Goal: Task Accomplishment & Management: Manage account settings

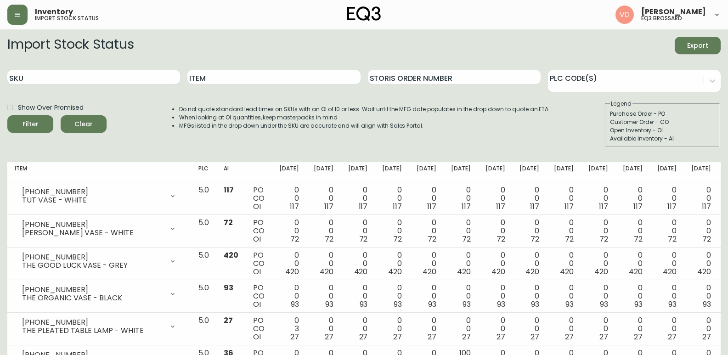
click at [16, 15] on icon "button" at bounding box center [18, 15] width 6 height 4
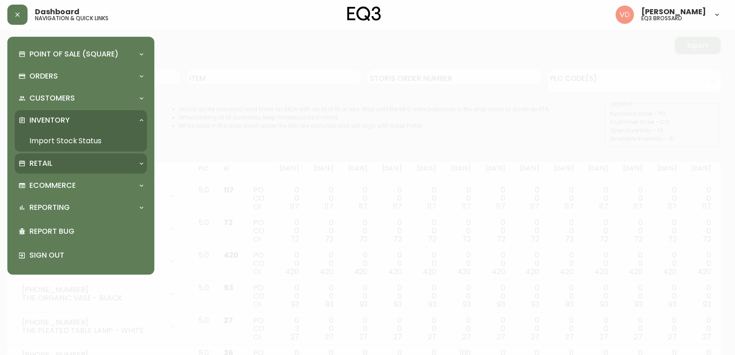
click at [62, 159] on div "Retail" at bounding box center [76, 163] width 116 height 10
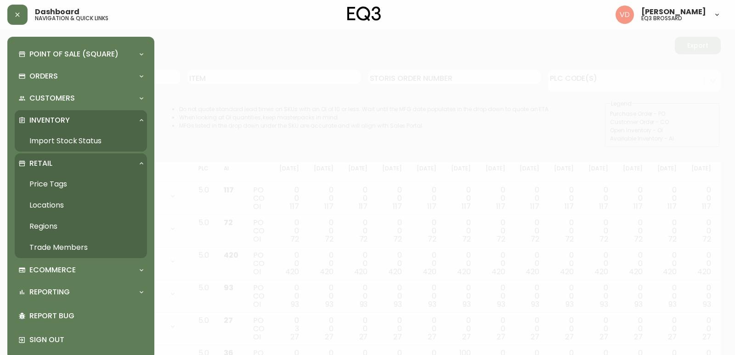
click at [60, 247] on link "Trade Members" at bounding box center [81, 247] width 132 height 21
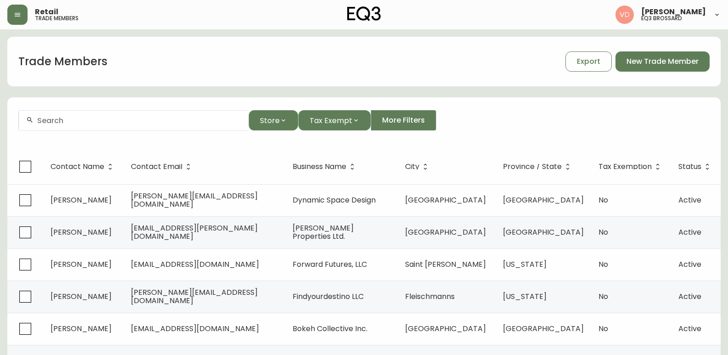
click at [138, 127] on div at bounding box center [134, 120] width 230 height 21
type input "5147188807"
drag, startPoint x: 136, startPoint y: 126, endPoint x: 0, endPoint y: 96, distance: 139.3
click at [0, 96] on main "Trade Members Export New Trade Member 5147188807 Store Tax Exempt More Filters …" at bounding box center [364, 277] width 728 height 497
click at [0, 113] on main "Trade Members Export New Trade Member 5147188807 Store Tax Exempt More Filters …" at bounding box center [364, 277] width 728 height 497
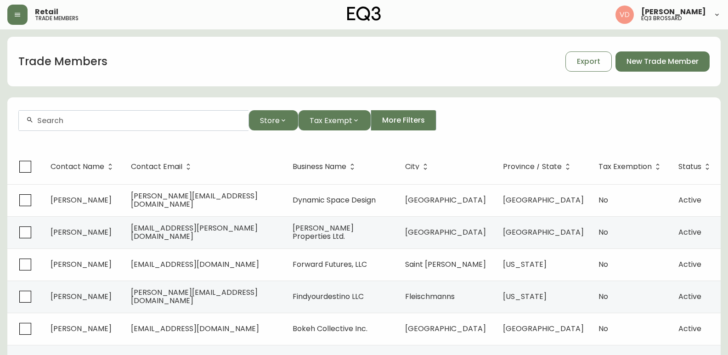
click at [125, 121] on input "text" at bounding box center [139, 120] width 204 height 9
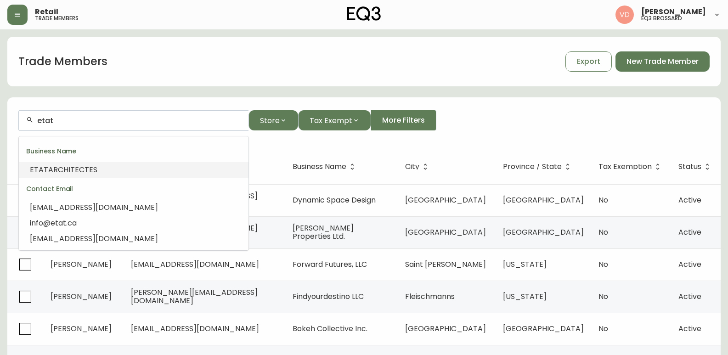
click at [141, 167] on li "ETAT ARCHITECTES" at bounding box center [134, 170] width 230 height 16
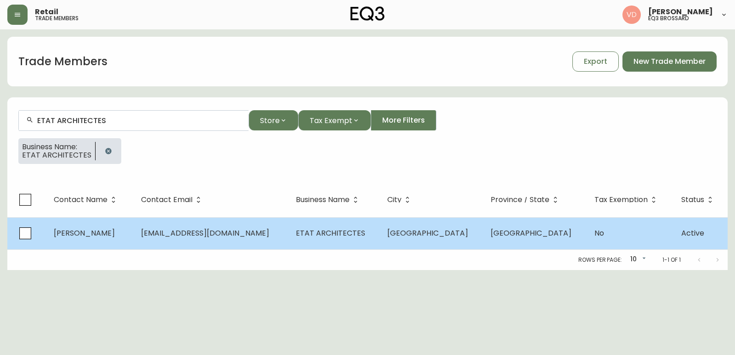
type input "ETAT ARCHITECTES"
click at [134, 233] on td "[PERSON_NAME]" at bounding box center [89, 233] width 87 height 32
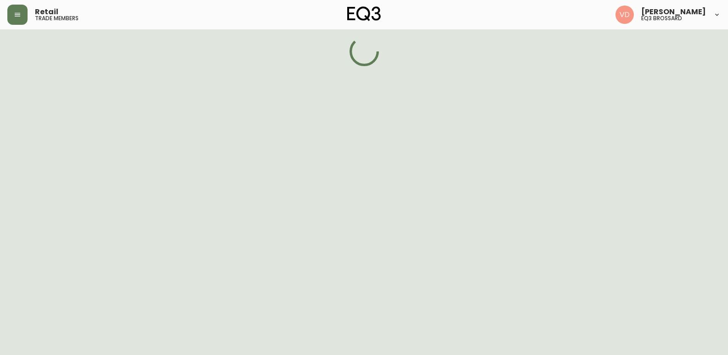
select select "QC"
select select "CA"
select select "CA_FR"
select select "Other"
select select "Architect"
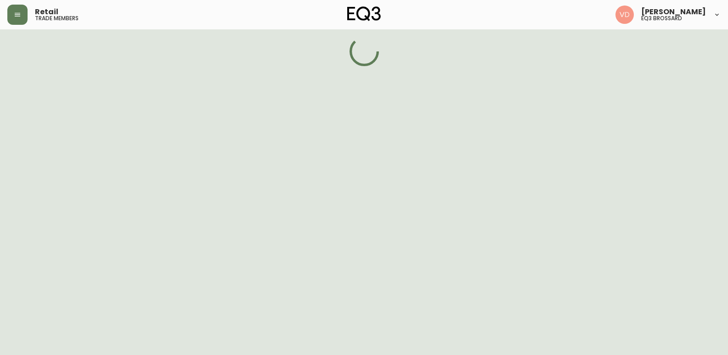
select select "false"
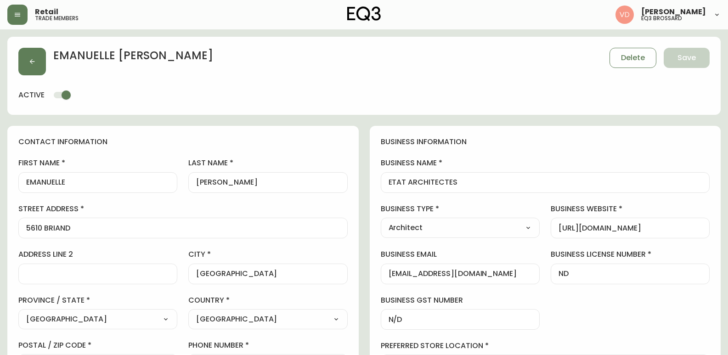
type input "EQ3 Brossard"
select select "cjw10z96u00fa6gs0941re9ze"
click at [153, 88] on div "[PERSON_NAME] Save active" at bounding box center [363, 76] width 713 height 78
click at [259, 73] on div "[PERSON_NAME] Save" at bounding box center [363, 62] width 691 height 28
